Goal: Find contact information: Find contact information

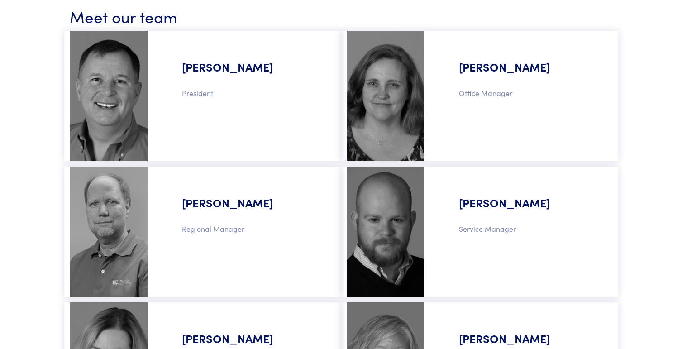
scroll to position [528, 0]
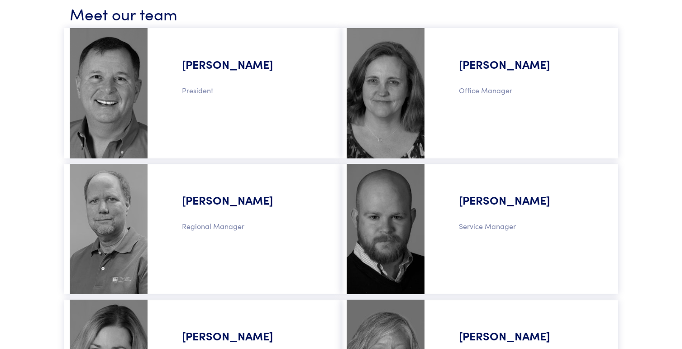
click at [474, 96] on div "[PERSON_NAME] Office Manager" at bounding box center [523, 92] width 177 height 119
click at [386, 88] on img at bounding box center [386, 93] width 78 height 130
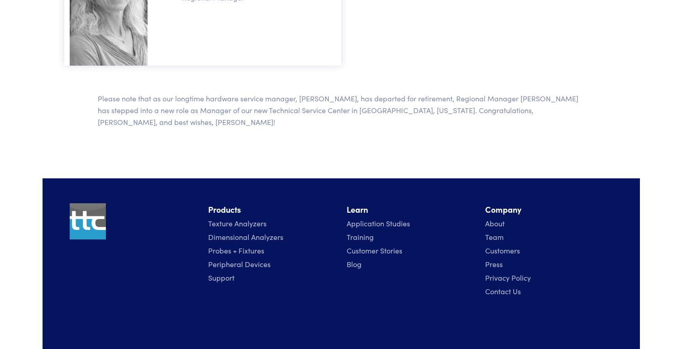
scroll to position [1048, 0]
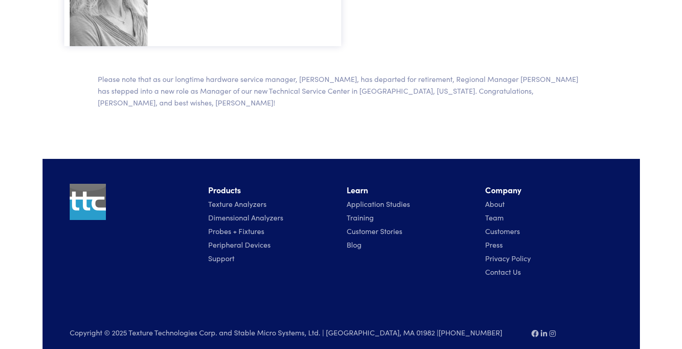
click at [508, 266] on li "Contact Us" at bounding box center [549, 272] width 128 height 14
click at [508, 266] on link "Contact Us" at bounding box center [503, 271] width 36 height 10
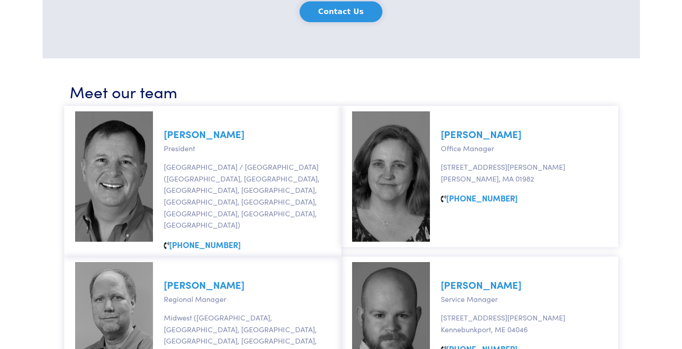
scroll to position [376, 0]
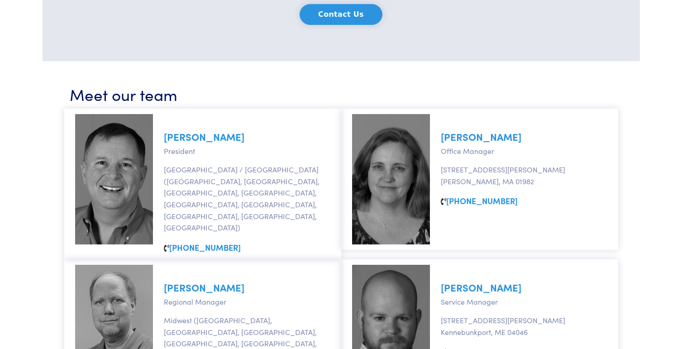
click at [486, 140] on link "[PERSON_NAME]" at bounding box center [481, 136] width 81 height 14
